Goal: Transaction & Acquisition: Purchase product/service

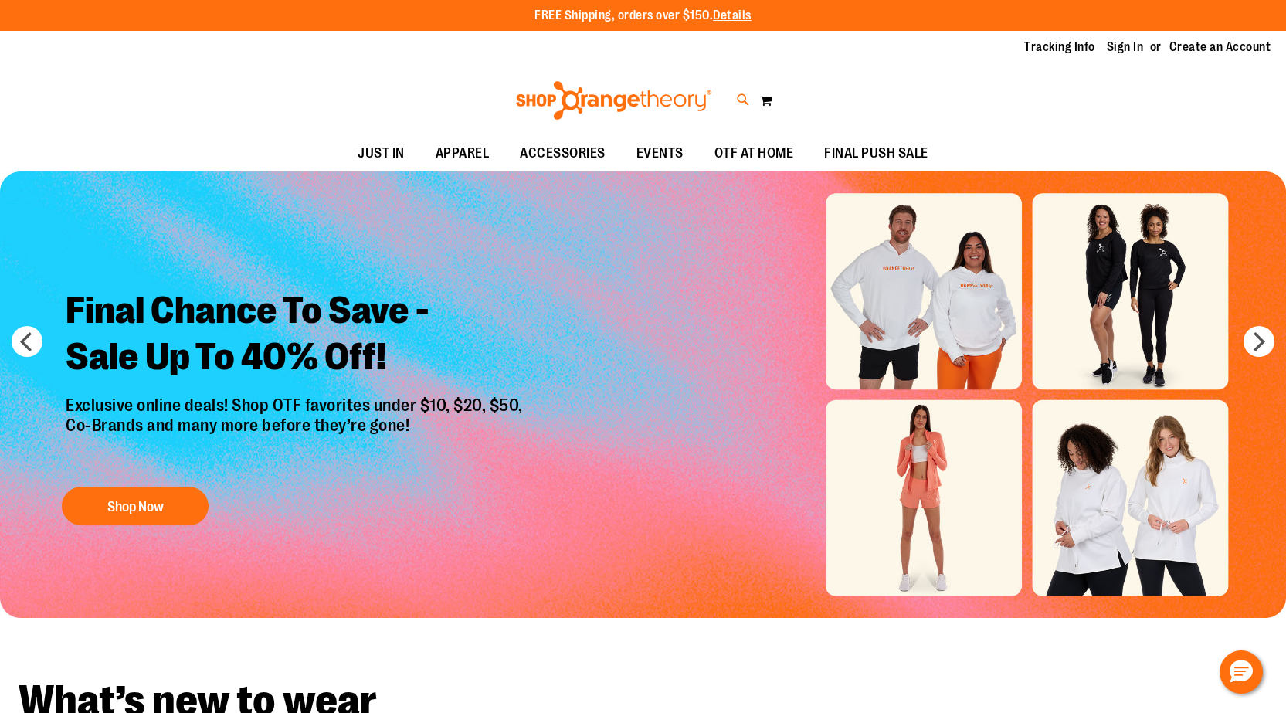
click at [743, 97] on icon at bounding box center [743, 100] width 13 height 18
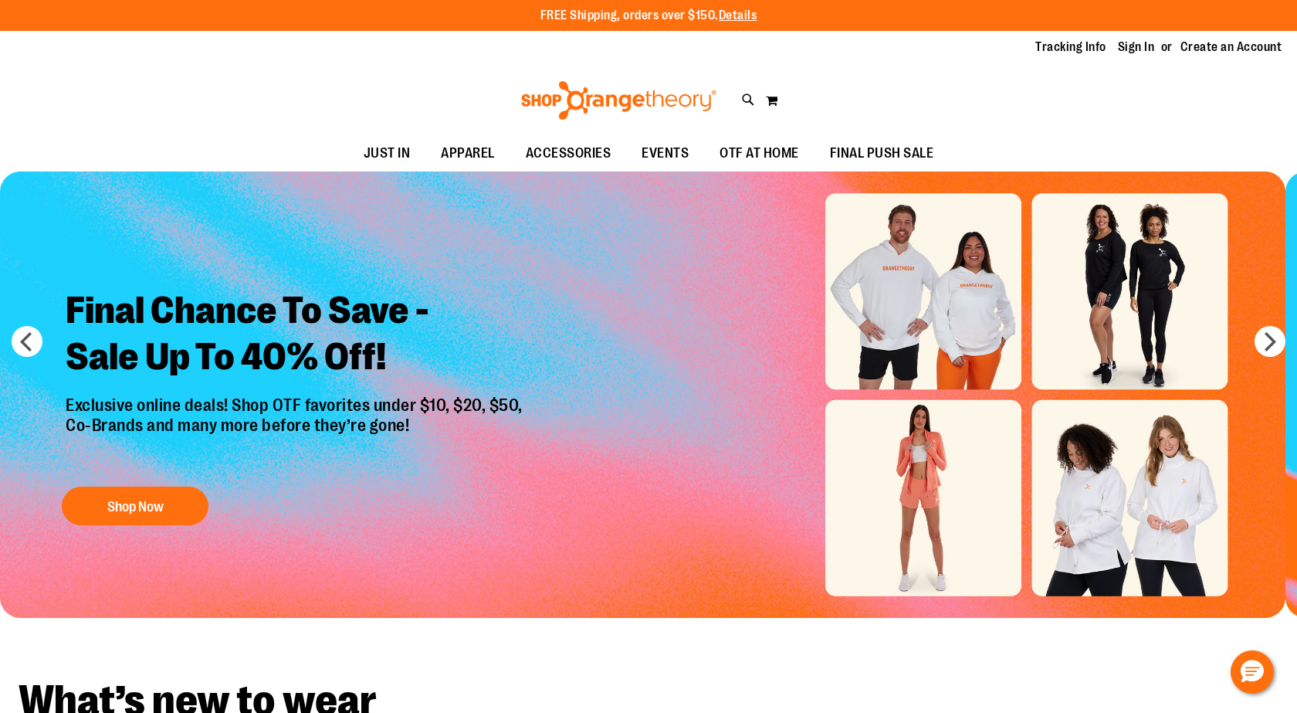
click at [385, 93] on input "Search" at bounding box center [648, 87] width 1028 height 51
type input "****"
click at [253, 227] on span "Half Zip Performance Anorak" at bounding box center [307, 224] width 139 height 12
